Goal: Navigation & Orientation: Find specific page/section

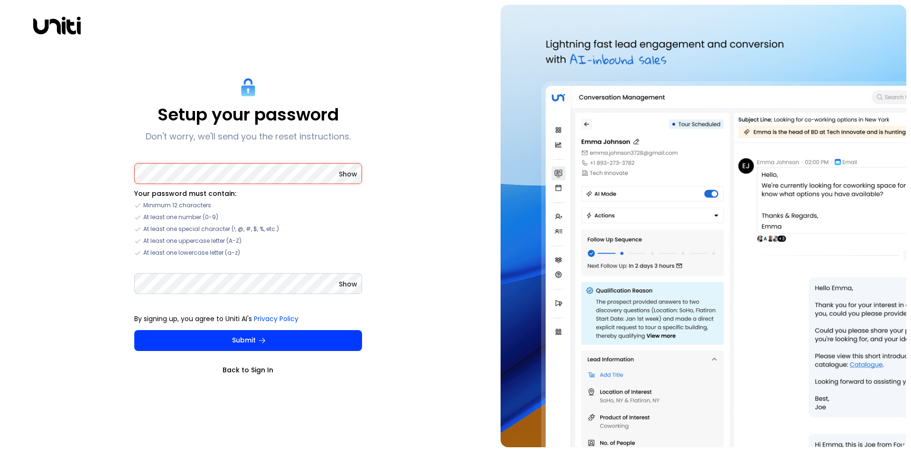
click at [453, 190] on div "Setup your password Don't worry, we'll send you the reset instructions. Show Yo…" at bounding box center [248, 226] width 486 height 443
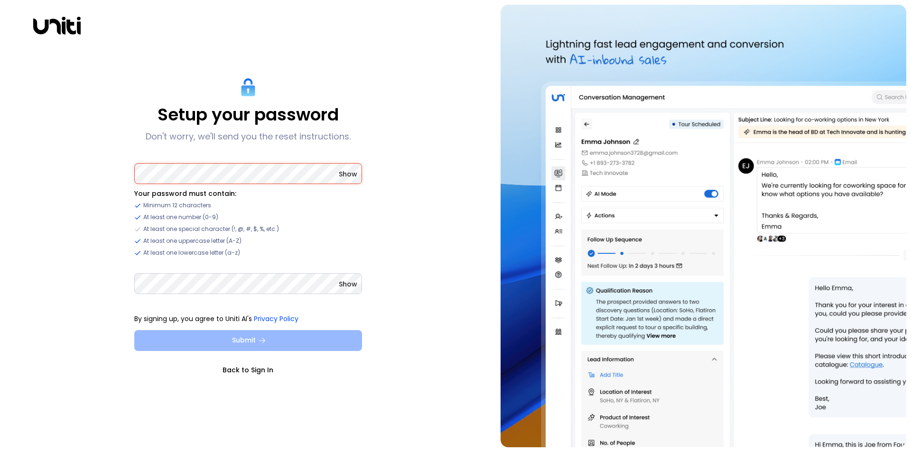
click at [310, 337] on button "Submit" at bounding box center [248, 340] width 228 height 21
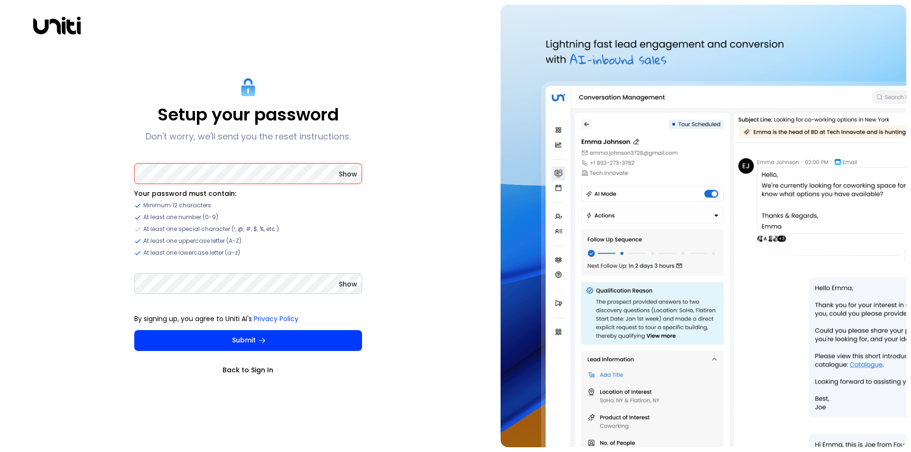
click at [352, 173] on span "Show" at bounding box center [348, 173] width 18 height 9
click at [347, 285] on span "Show" at bounding box center [348, 283] width 18 height 9
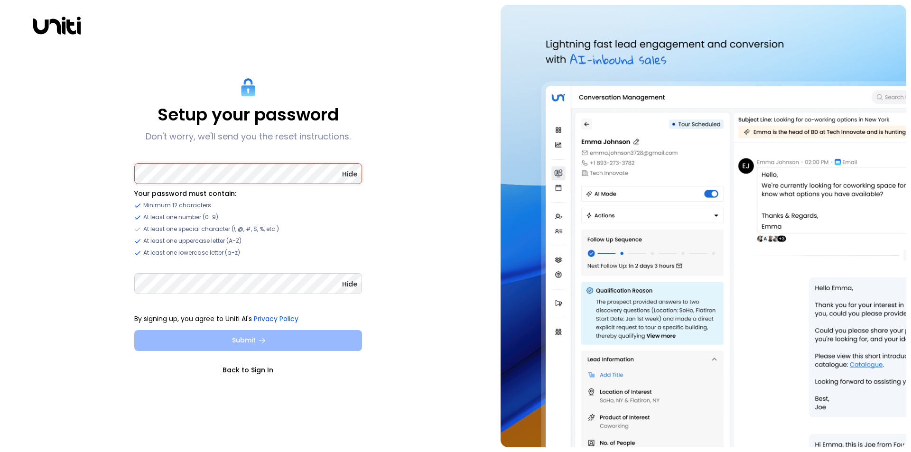
click at [340, 340] on button "Submit" at bounding box center [248, 340] width 228 height 21
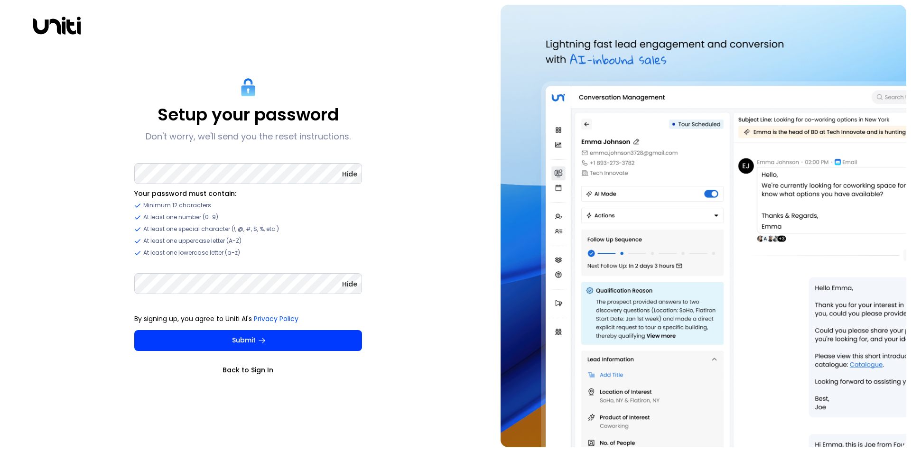
click at [407, 317] on div "Setup your password Don't worry, we'll send you the reset instructions. Hide Yo…" at bounding box center [248, 226] width 486 height 443
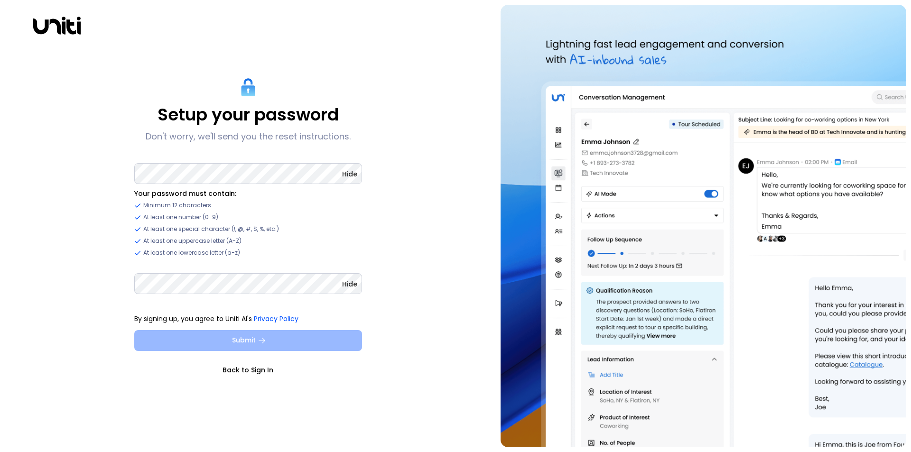
click at [313, 339] on button "Submit" at bounding box center [248, 340] width 228 height 21
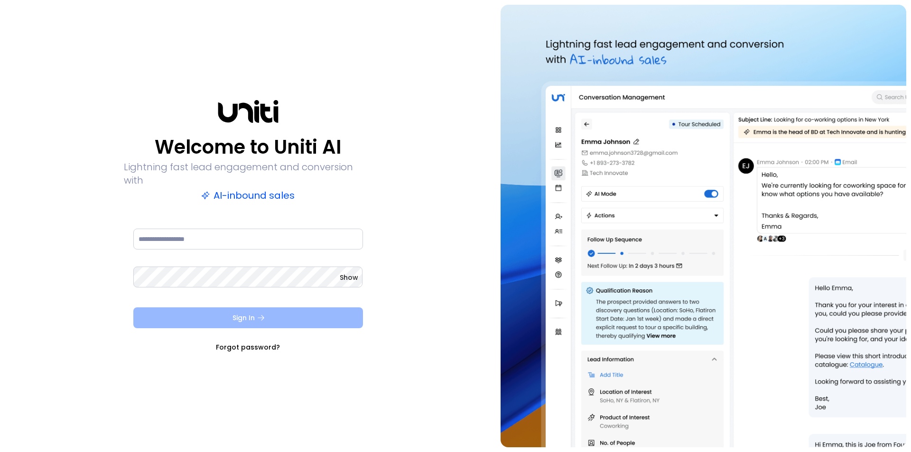
click at [302, 314] on button "Sign In" at bounding box center [248, 317] width 230 height 21
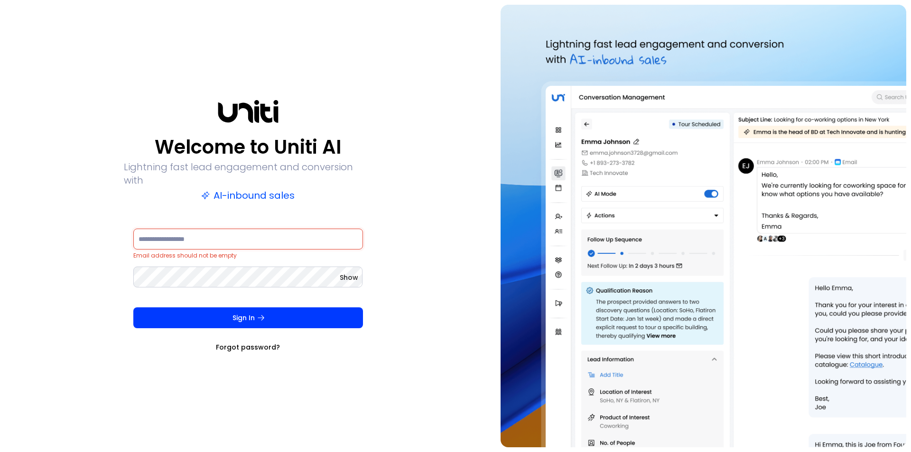
click at [213, 251] on span "Email address should not be empty" at bounding box center [184, 255] width 103 height 8
click at [212, 235] on input at bounding box center [248, 239] width 230 height 21
type input "**********"
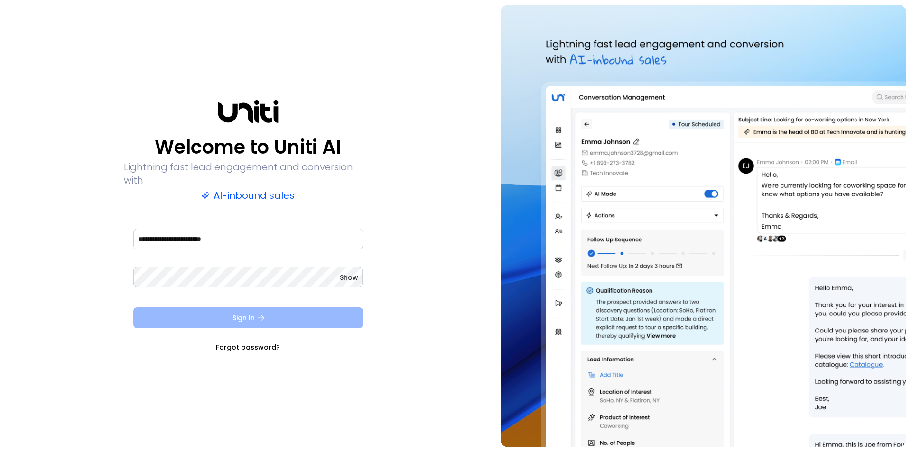
click at [323, 309] on button "Sign In" at bounding box center [248, 317] width 230 height 21
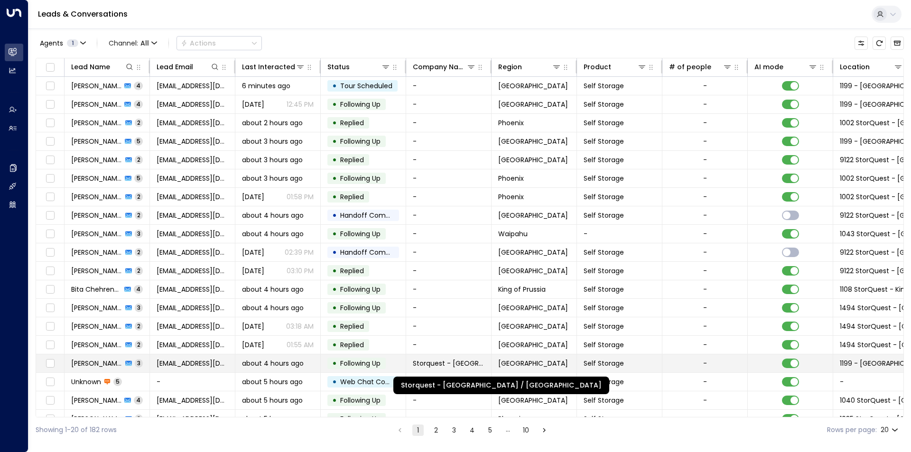
click at [428, 362] on span "Storquest - [GEOGRAPHIC_DATA] / [GEOGRAPHIC_DATA]" at bounding box center [449, 363] width 72 height 9
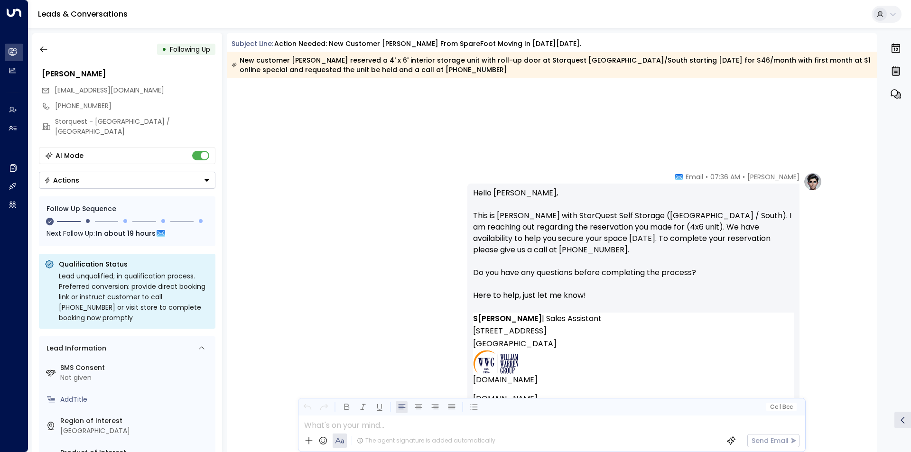
scroll to position [850, 0]
click at [47, 43] on button "button" at bounding box center [43, 49] width 17 height 17
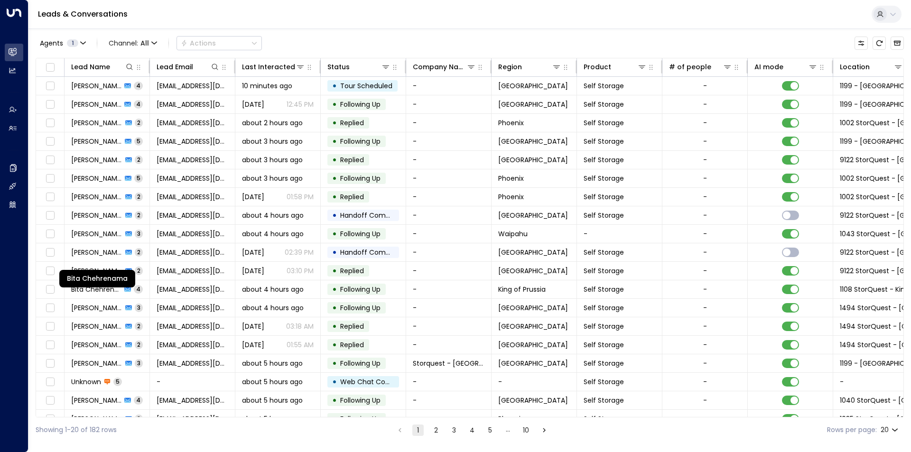
scroll to position [33, 0]
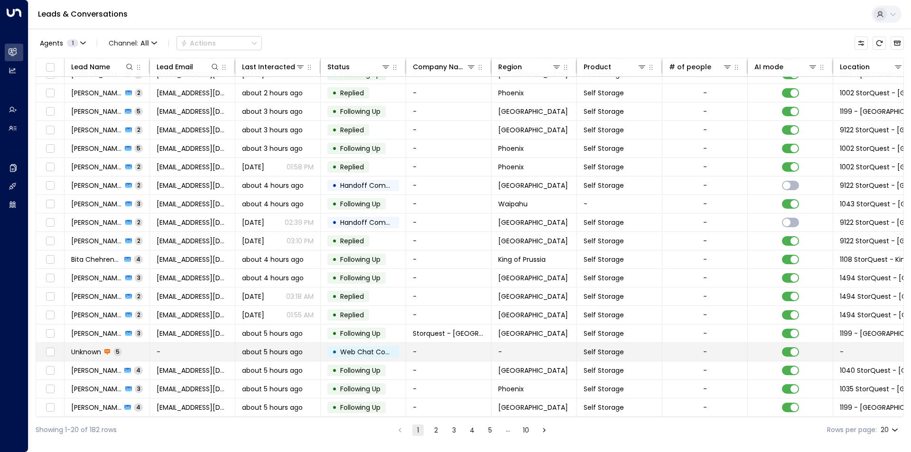
click at [356, 350] on span "Web Chat Completed" at bounding box center [377, 351] width 74 height 9
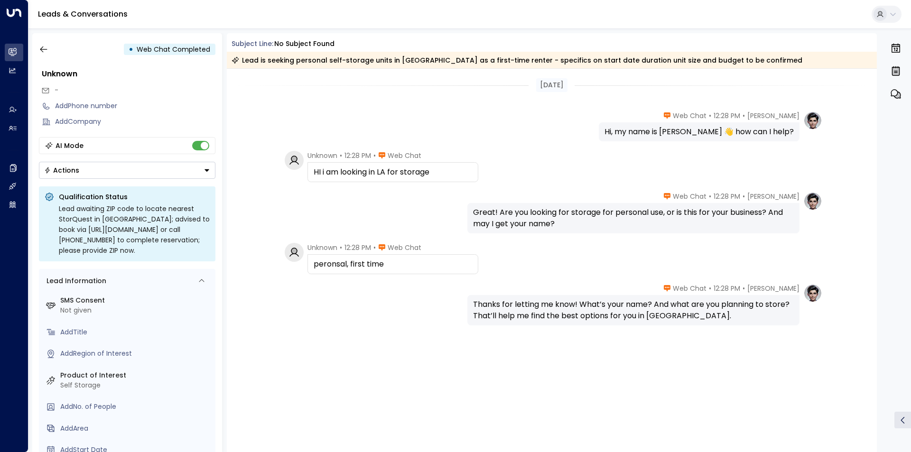
click at [424, 333] on div "[PERSON_NAME] • 12:28 PM • Web Chat Thanks for letting me know! What’s your nam…" at bounding box center [552, 352] width 650 height 137
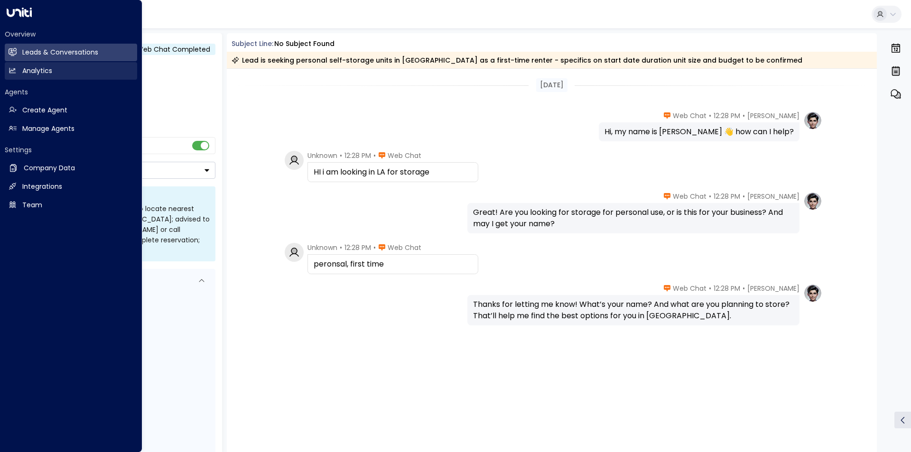
click at [28, 67] on h2 "Analytics" at bounding box center [37, 71] width 30 height 10
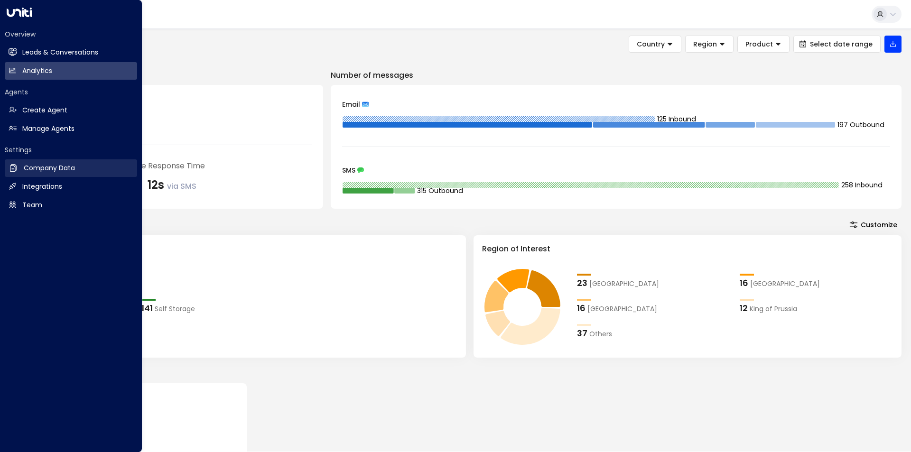
click at [48, 169] on h2 "Company Data" at bounding box center [49, 168] width 51 height 10
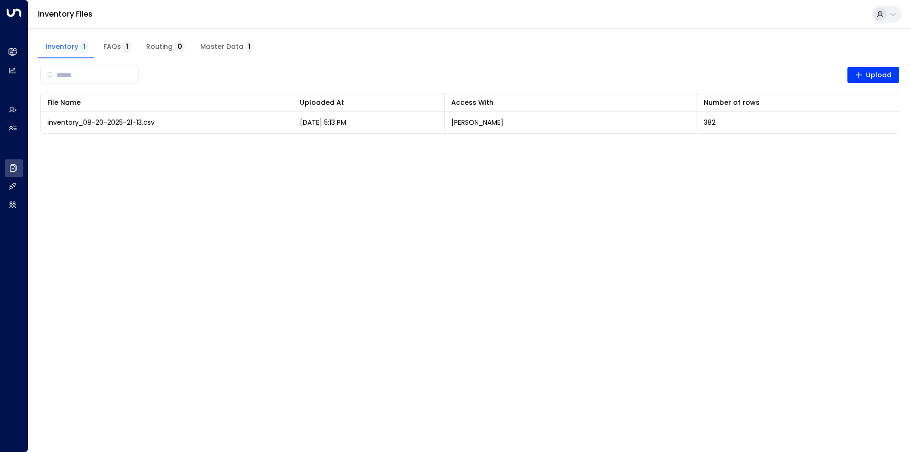
click at [213, 45] on span "Master Data 1" at bounding box center [226, 47] width 53 height 9
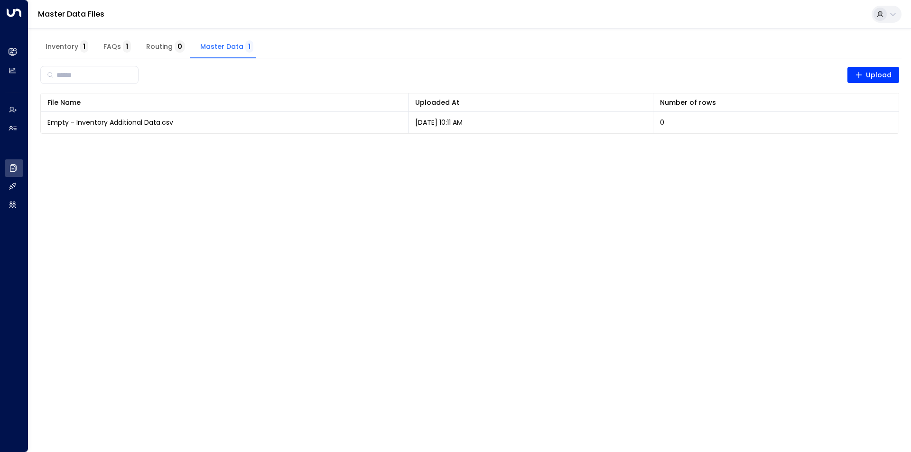
click at [54, 44] on span "Inventory 1" at bounding box center [67, 47] width 43 height 9
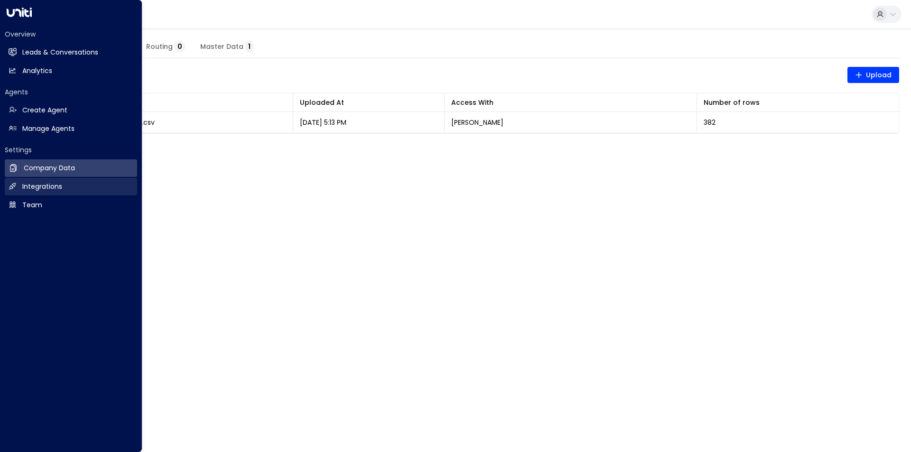
click at [44, 187] on h2 "Integrations" at bounding box center [42, 187] width 40 height 10
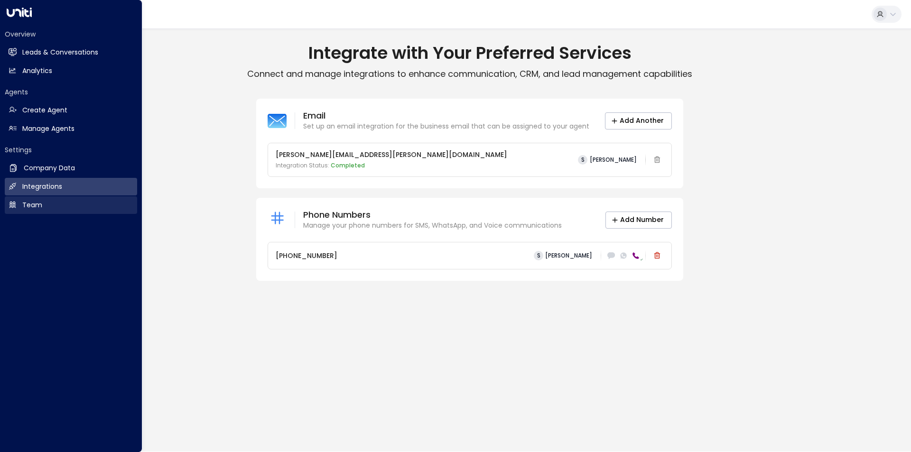
click at [28, 205] on h2 "Team" at bounding box center [32, 205] width 20 height 10
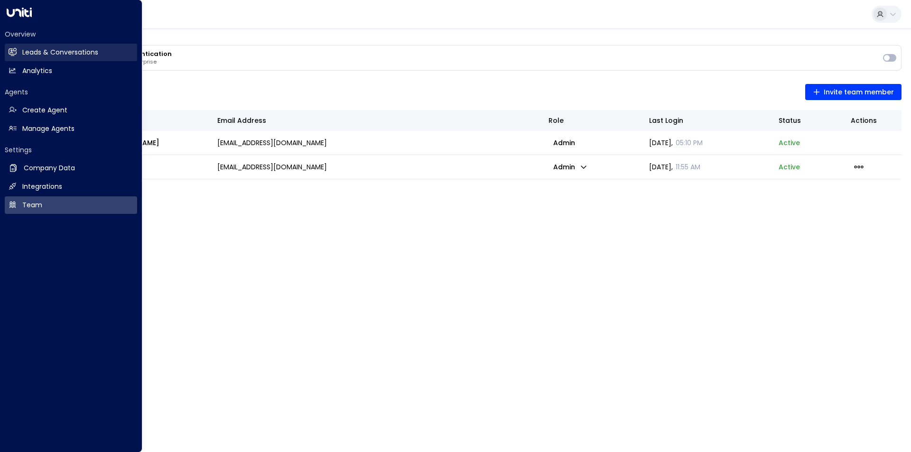
click at [45, 51] on h2 "Leads & Conversations" at bounding box center [60, 52] width 76 height 10
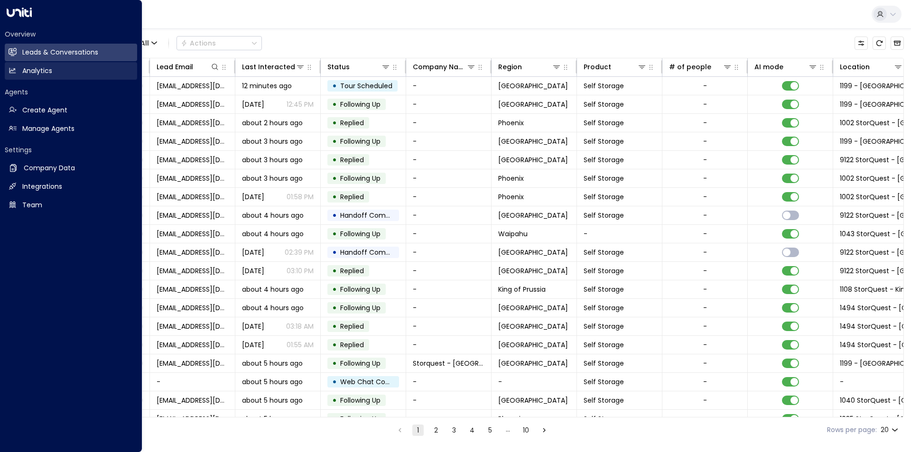
click at [14, 66] on link "Analytics Analytics" at bounding box center [71, 71] width 132 height 18
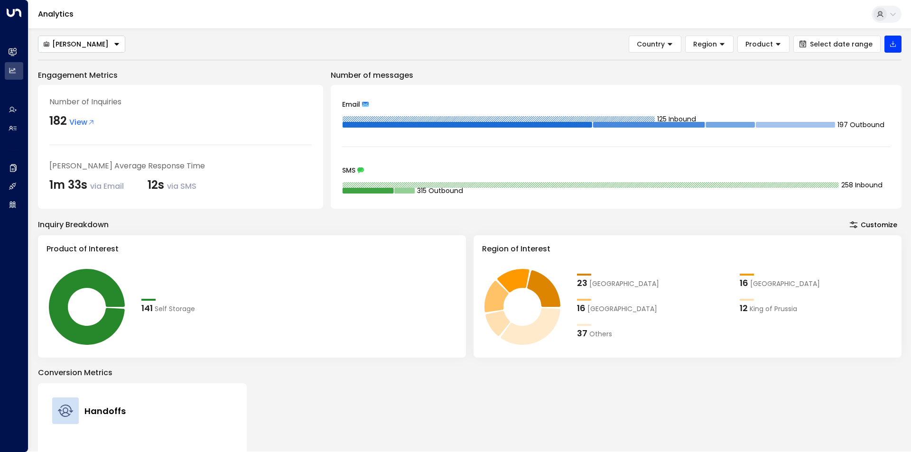
click at [75, 123] on span "View" at bounding box center [82, 122] width 26 height 11
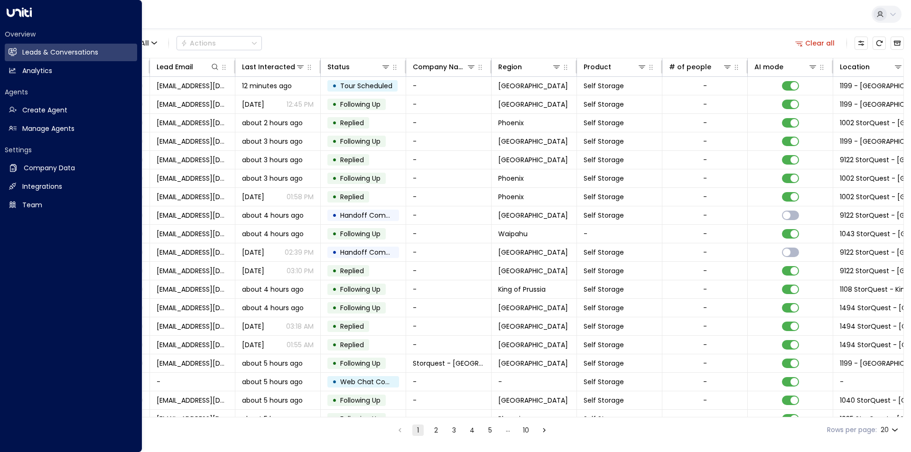
click at [20, 10] on icon at bounding box center [19, 12] width 25 height 9
